Goal: Obtain resource: Download file/media

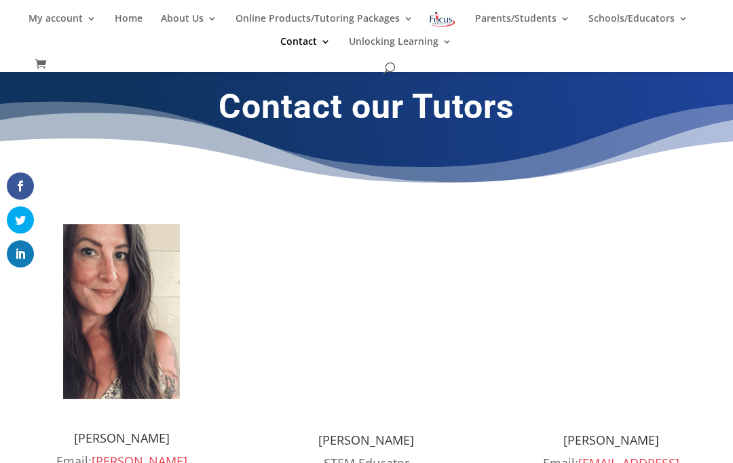
scroll to position [313, 0]
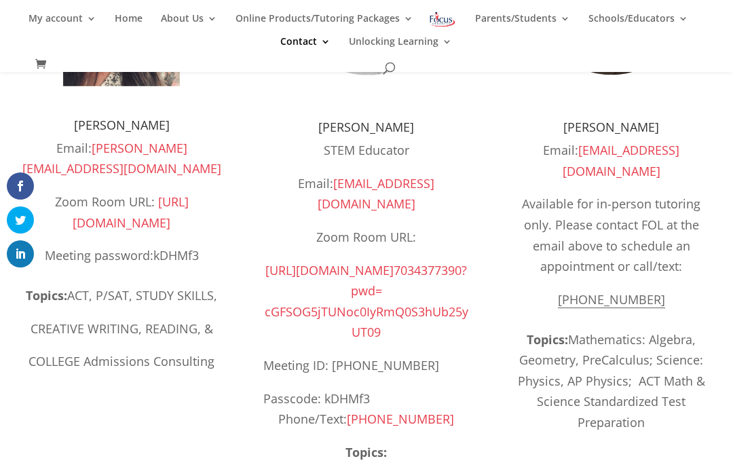
click at [444, 16] on img at bounding box center [442, 19] width 28 height 20
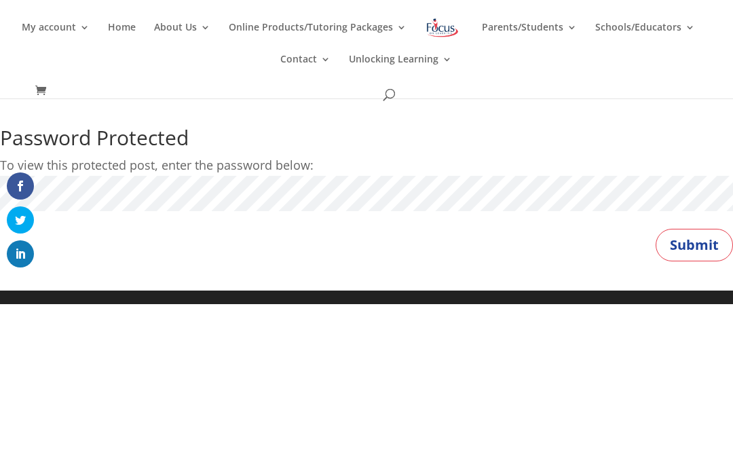
click at [705, 239] on button "Submit" at bounding box center [693, 245] width 77 height 33
click at [712, 239] on button "Submit" at bounding box center [693, 245] width 77 height 33
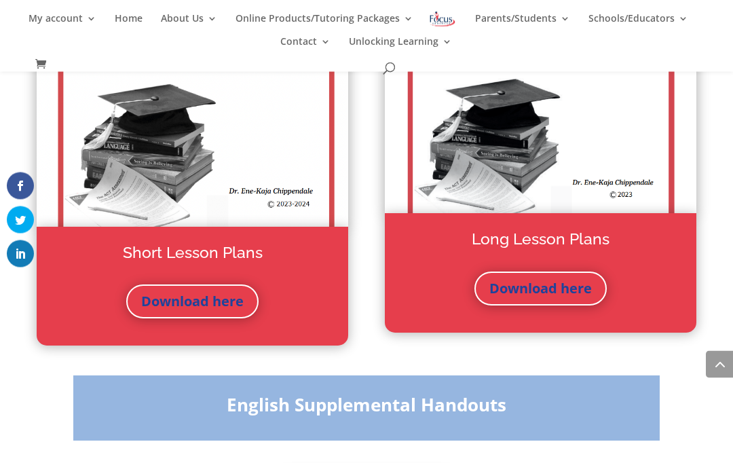
scroll to position [1860, 0]
click at [564, 305] on link "Download here" at bounding box center [540, 288] width 132 height 34
